Goal: Transaction & Acquisition: Purchase product/service

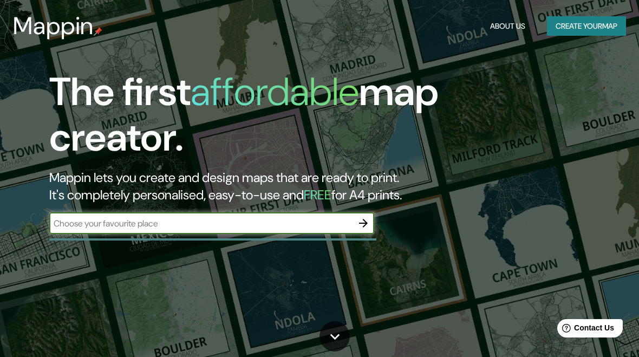
click at [328, 223] on input "text" at bounding box center [200, 223] width 303 height 12
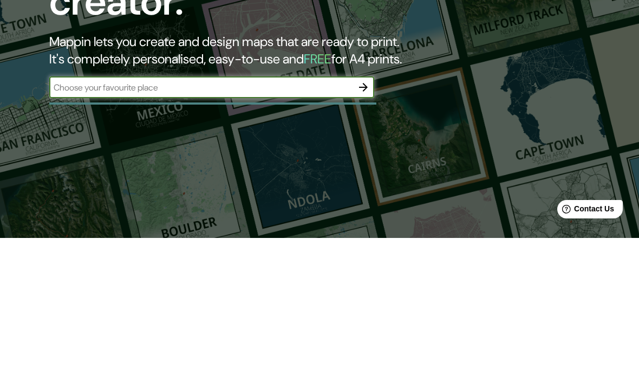
click at [364, 212] on button "button" at bounding box center [364, 223] width 22 height 22
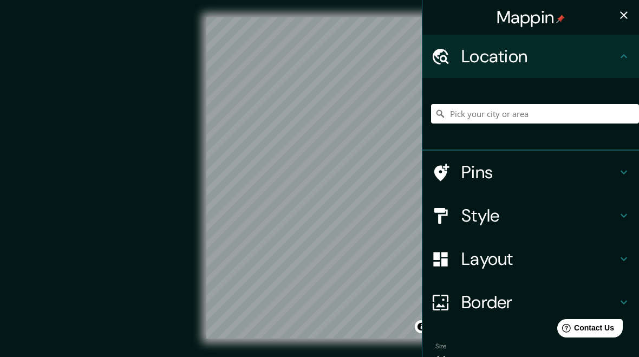
click at [523, 263] on h4 "Layout" at bounding box center [539, 259] width 156 height 22
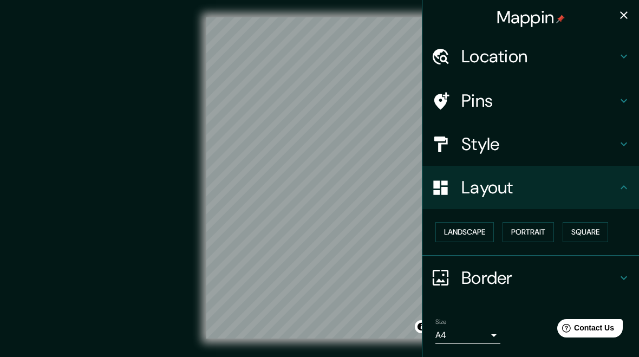
click at [602, 232] on button "Square" at bounding box center [585, 232] width 45 height 20
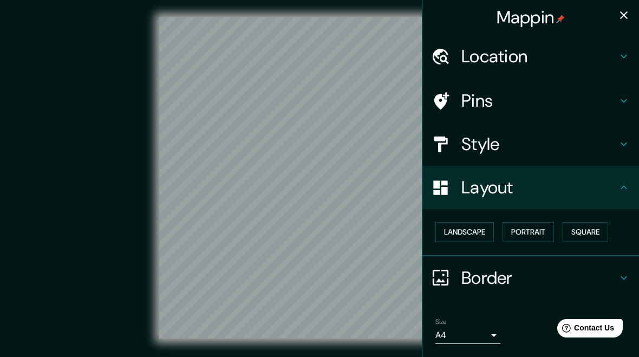
click at [523, 146] on h4 "Style" at bounding box center [539, 144] width 156 height 22
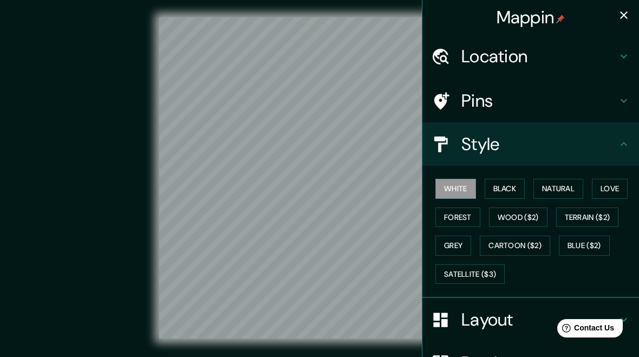
click at [518, 190] on button "Black" at bounding box center [505, 189] width 41 height 20
click at [561, 194] on button "Natural" at bounding box center [559, 189] width 50 height 20
click at [464, 223] on button "Forest" at bounding box center [457, 217] width 45 height 20
click at [530, 219] on button "Wood ($2)" at bounding box center [518, 217] width 58 height 20
click at [456, 252] on button "Grey" at bounding box center [453, 246] width 36 height 20
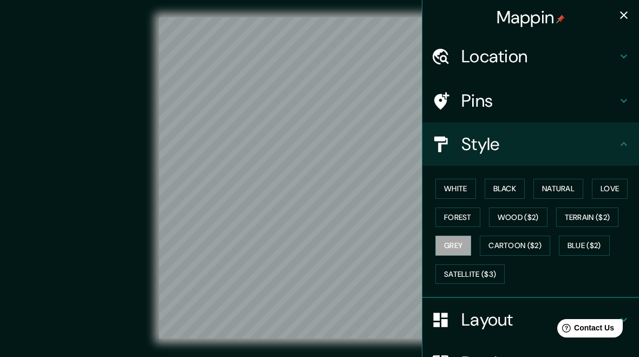
click at [521, 223] on button "Wood ($2)" at bounding box center [518, 217] width 58 height 20
click at [459, 249] on button "Grey" at bounding box center [453, 246] width 36 height 20
click at [614, 195] on button "Love" at bounding box center [610, 189] width 36 height 20
click at [562, 192] on button "Natural" at bounding box center [559, 189] width 50 height 20
click at [506, 186] on button "Black" at bounding box center [505, 189] width 41 height 20
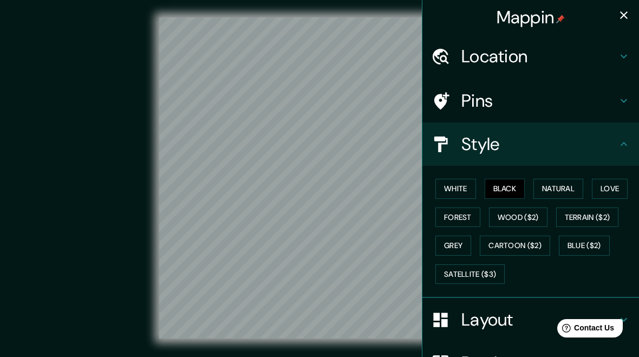
click at [463, 188] on button "White" at bounding box center [455, 189] width 41 height 20
click at [5, 178] on div "Mappin Location Pins Style White Black Natural Love Forest Wood ($2) Terrain ($…" at bounding box center [319, 186] width 639 height 373
click at [564, 193] on button "Natural" at bounding box center [559, 189] width 50 height 20
click at [482, 278] on button "Satellite ($3)" at bounding box center [469, 274] width 69 height 20
click at [552, 193] on button "Natural" at bounding box center [559, 189] width 50 height 20
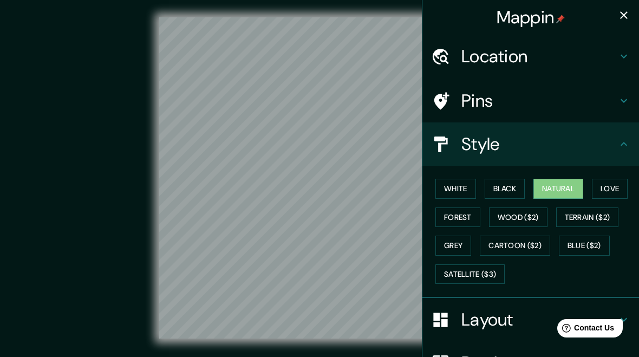
click at [616, 19] on button "button" at bounding box center [624, 15] width 22 height 22
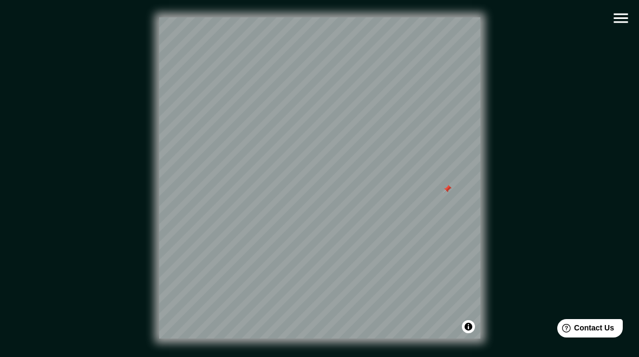
click at [619, 14] on icon "button" at bounding box center [621, 19] width 14 height 10
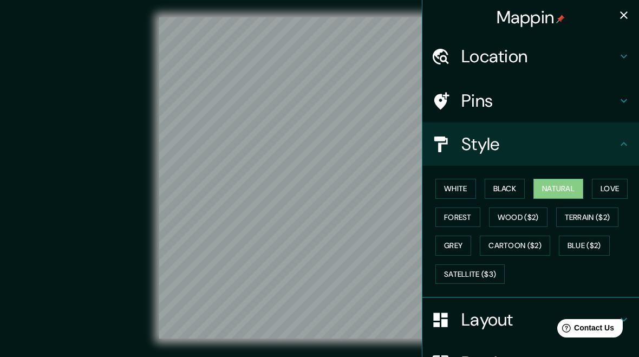
click at [562, 108] on h4 "Pins" at bounding box center [539, 101] width 156 height 22
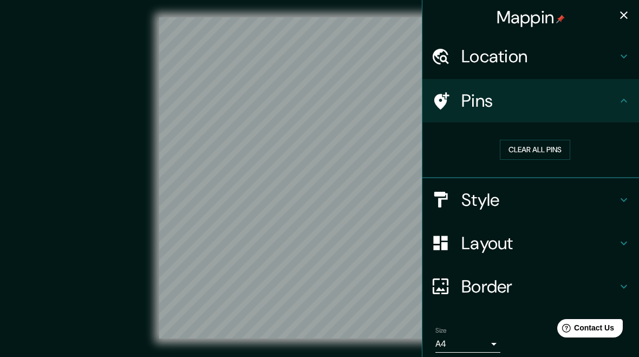
click at [543, 149] on button "Clear all pins" at bounding box center [535, 150] width 70 height 20
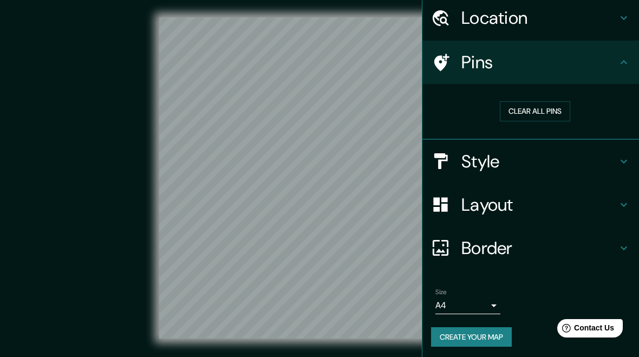
scroll to position [38, 0]
click at [490, 339] on button "Create your map" at bounding box center [471, 338] width 81 height 20
click at [108, 344] on div "© Mapbox © OpenStreetMap Improve this map" at bounding box center [320, 178] width 610 height 356
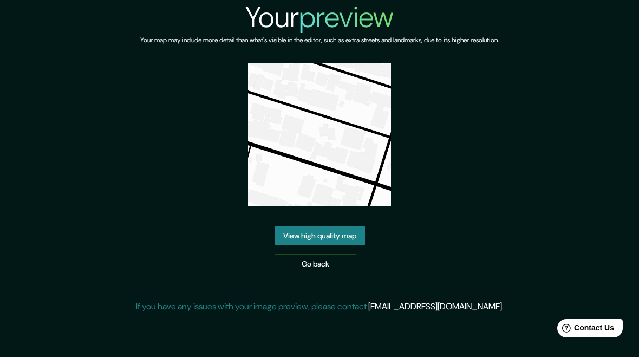
click at [349, 237] on link "View high quality map" at bounding box center [320, 236] width 90 height 20
